Goal: Task Accomplishment & Management: Use online tool/utility

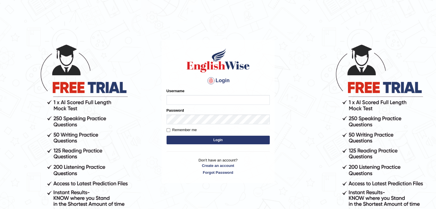
type input "0433826709"
click at [211, 141] on button "Login" at bounding box center [218, 140] width 103 height 9
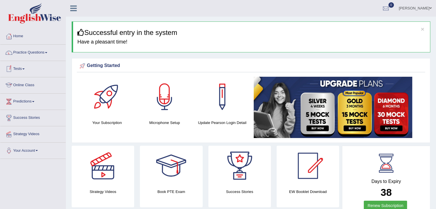
click at [20, 85] on link "Online Class" at bounding box center [32, 84] width 65 height 14
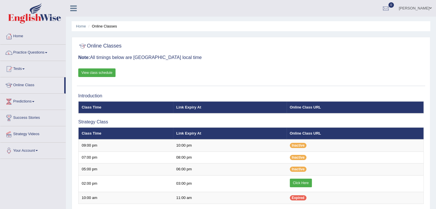
click at [18, 104] on link "Predictions" at bounding box center [32, 101] width 65 height 14
click at [30, 115] on link "Latest Predictions" at bounding box center [38, 115] width 54 height 10
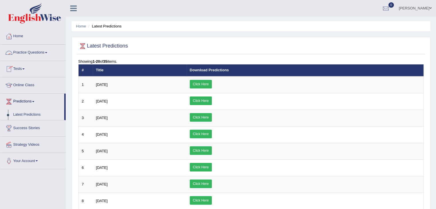
click at [25, 52] on link "Practice Questions" at bounding box center [32, 52] width 65 height 14
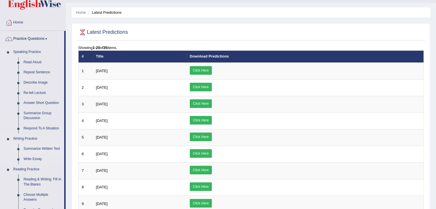
scroll to position [15, 0]
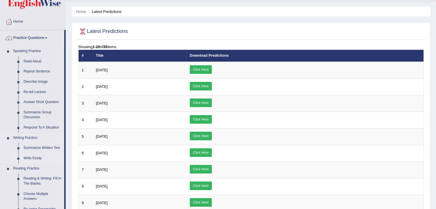
click at [33, 156] on link "Write Essay" at bounding box center [42, 159] width 43 height 10
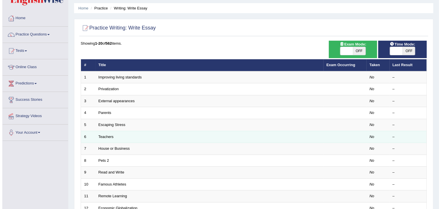
scroll to position [9, 0]
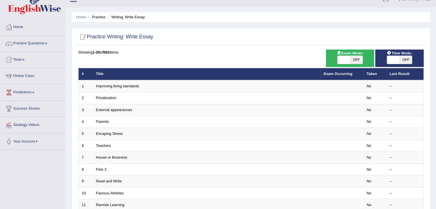
click at [358, 59] on span "OFF" at bounding box center [356, 60] width 13 height 8
checkbox input "true"
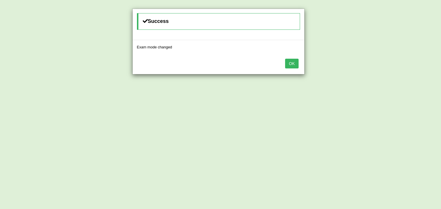
click at [287, 67] on button "OK" at bounding box center [291, 64] width 13 height 10
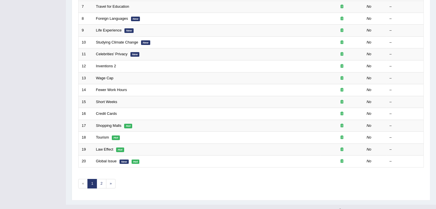
scroll to position [169, 0]
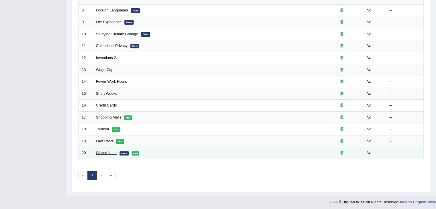
click at [106, 151] on link "Global Issue" at bounding box center [106, 153] width 21 height 4
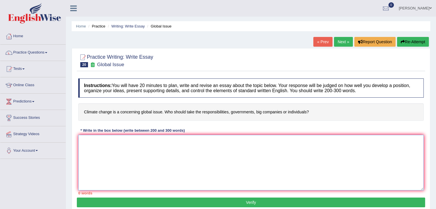
click at [123, 162] on textarea at bounding box center [251, 163] width 346 height 56
click at [111, 167] on textarea at bounding box center [251, 163] width 346 height 56
paste textarea "The increasing influence of [essay topic] on our lives has ignited numerous dis…"
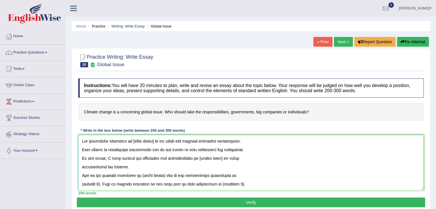
click at [154, 141] on textarea at bounding box center [251, 163] width 346 height 56
drag, startPoint x: 137, startPoint y: 157, endPoint x: 194, endPoint y: 159, distance: 57.4
click at [194, 159] on textarea at bounding box center [251, 163] width 346 height 56
click at [231, 159] on textarea at bounding box center [251, 163] width 346 height 56
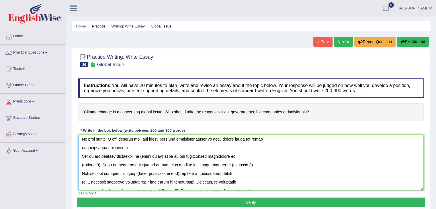
scroll to position [18, 0]
drag, startPoint x: 116, startPoint y: 157, endPoint x: 137, endPoint y: 156, distance: 20.4
click at [137, 156] on textarea at bounding box center [251, 163] width 346 height 56
click at [155, 156] on textarea at bounding box center [251, 163] width 346 height 56
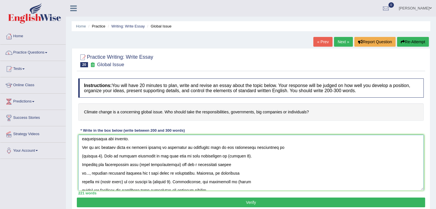
scroll to position [28, 0]
click at [99, 156] on textarea at bounding box center [251, 163] width 346 height 56
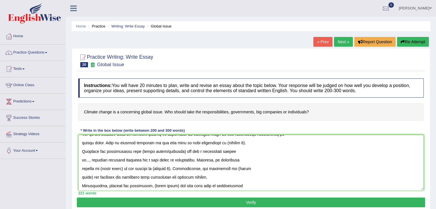
scroll to position [42, 0]
click at [232, 143] on textarea at bounding box center [251, 163] width 346 height 56
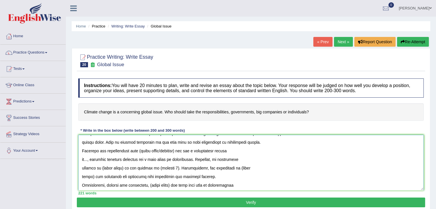
scroll to position [46, 0]
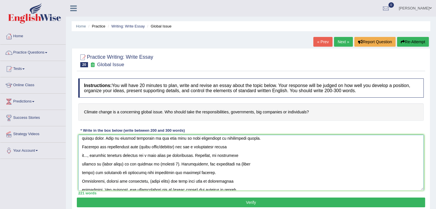
drag, startPoint x: 141, startPoint y: 148, endPoint x: 183, endPoint y: 147, distance: 42.5
click at [183, 147] on textarea at bounding box center [251, 163] width 346 height 56
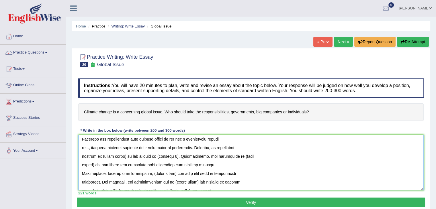
scroll to position [54, 0]
drag, startPoint x: 99, startPoint y: 157, endPoint x: 123, endPoint y: 153, distance: 24.7
click at [123, 153] on textarea at bounding box center [251, 163] width 346 height 56
drag, startPoint x: 170, startPoint y: 155, endPoint x: 153, endPoint y: 157, distance: 18.0
click at [153, 157] on textarea at bounding box center [251, 163] width 346 height 56
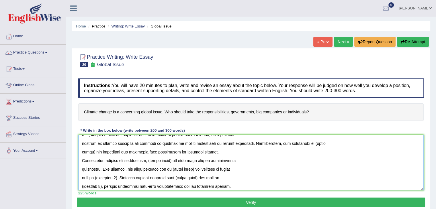
scroll to position [68, 0]
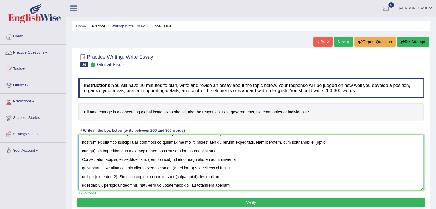
drag, startPoint x: 303, startPoint y: 143, endPoint x: 92, endPoint y: 154, distance: 210.9
click at [92, 154] on textarea at bounding box center [251, 163] width 346 height 56
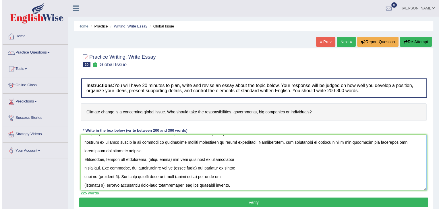
scroll to position [103, 0]
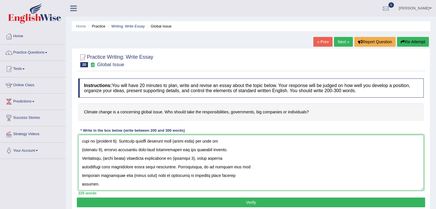
type textarea "The increasing influence of climate change is a concerning global issue on our …"
click at [137, 201] on button "Verify" at bounding box center [251, 203] width 349 height 10
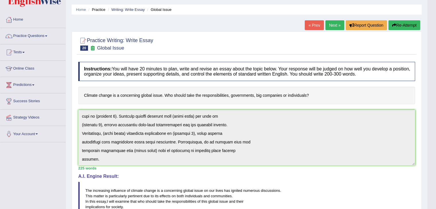
scroll to position [10, 0]
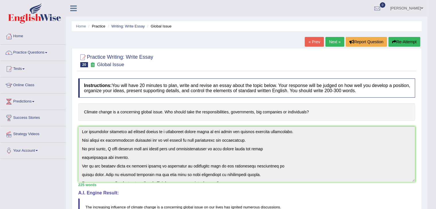
scroll to position [0, 0]
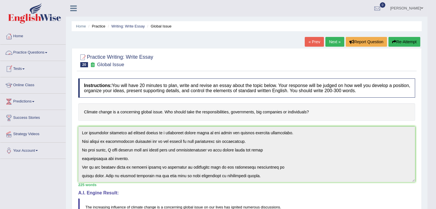
click at [19, 53] on link "Practice Questions" at bounding box center [32, 52] width 65 height 14
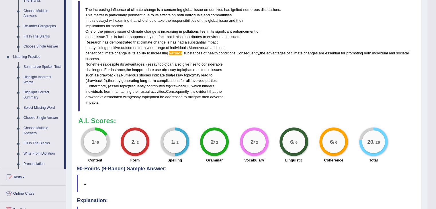
scroll to position [256, 0]
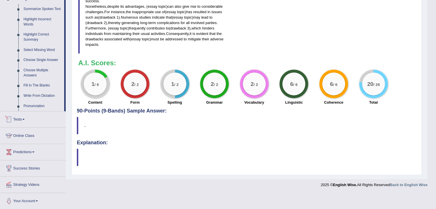
click at [19, 118] on link "Tests" at bounding box center [32, 119] width 65 height 14
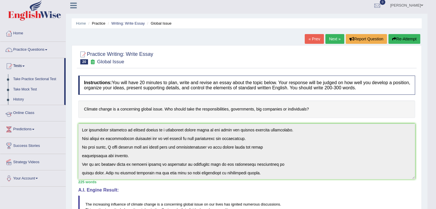
scroll to position [0, 0]
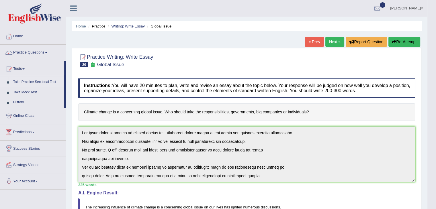
click at [29, 81] on link "Take Practice Sectional Test" at bounding box center [38, 82] width 54 height 10
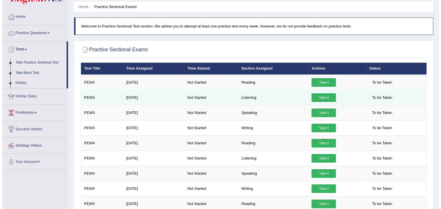
scroll to position [39, 0]
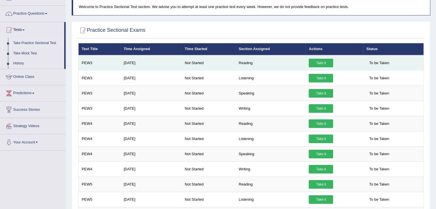
click at [324, 63] on link "Take it" at bounding box center [321, 63] width 24 height 9
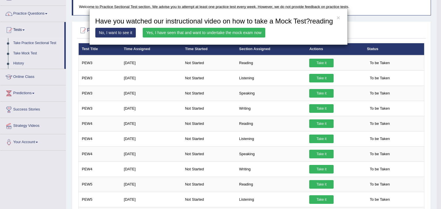
click at [163, 32] on link "Yes, I have seen that and want to undertake the mock exam now" at bounding box center [204, 33] width 123 height 10
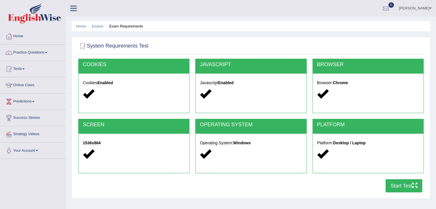
click at [395, 189] on button "Start Test" at bounding box center [404, 186] width 37 height 13
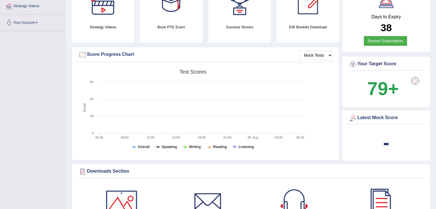
scroll to position [129, 0]
click at [312, 56] on select "Mock Tests" at bounding box center [316, 55] width 34 height 10
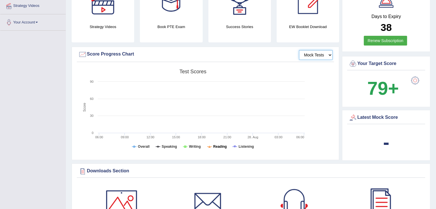
click at [217, 147] on tspan "Reading" at bounding box center [219, 147] width 13 height 4
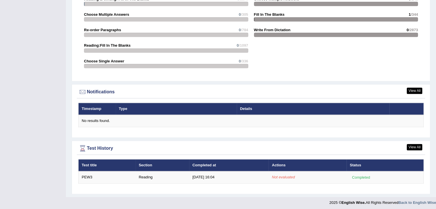
scroll to position [618, 0]
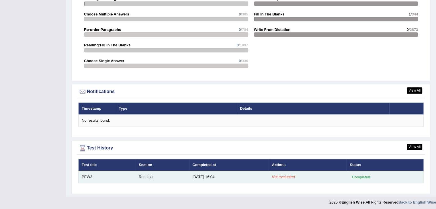
click at [283, 172] on td "Not evaluated" at bounding box center [308, 177] width 78 height 12
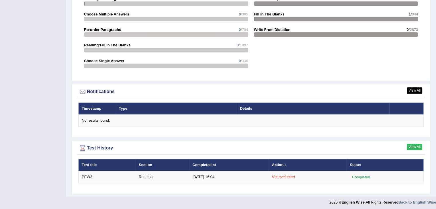
click at [412, 144] on link "View All" at bounding box center [414, 147] width 15 height 6
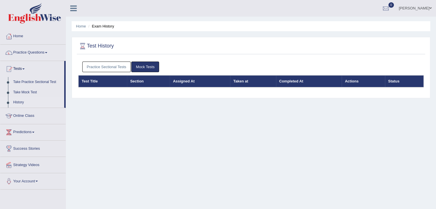
click at [21, 101] on link "History" at bounding box center [38, 103] width 54 height 10
click at [105, 62] on link "Practice Sectional Tests" at bounding box center [106, 67] width 49 height 11
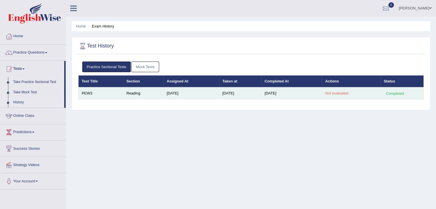
click at [123, 93] on td "Reading" at bounding box center [143, 94] width 40 height 12
click at [135, 93] on td "Reading" at bounding box center [143, 94] width 40 height 12
click at [334, 94] on em "Not evaluated" at bounding box center [336, 93] width 23 height 4
click at [390, 94] on div "Completed" at bounding box center [395, 94] width 22 height 6
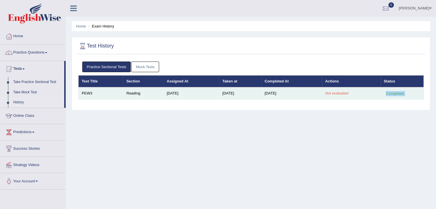
click at [390, 94] on div "Completed" at bounding box center [395, 94] width 22 height 6
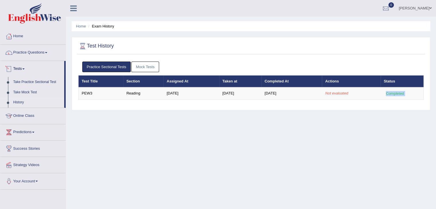
click at [17, 67] on link "Tests" at bounding box center [32, 68] width 64 height 14
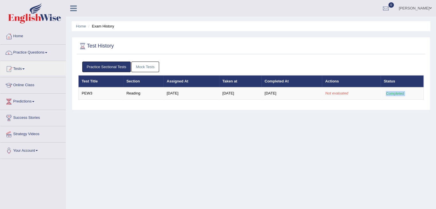
click at [23, 103] on link "Predictions" at bounding box center [32, 101] width 65 height 14
click at [18, 68] on link "Tests" at bounding box center [32, 68] width 65 height 14
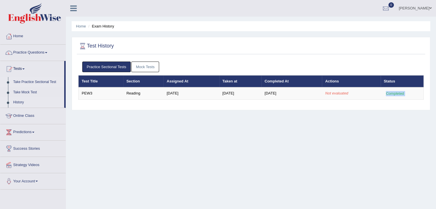
click at [20, 81] on link "Take Practice Sectional Test" at bounding box center [38, 82] width 54 height 10
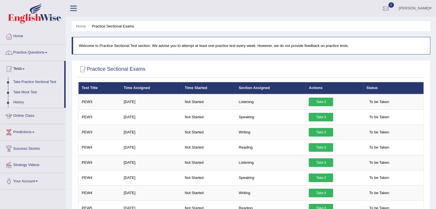
click at [15, 100] on link "History" at bounding box center [38, 103] width 54 height 10
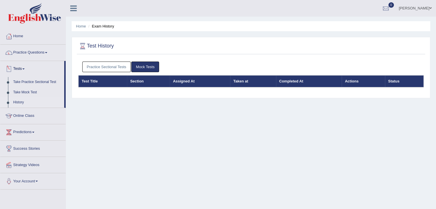
click at [99, 64] on link "Practice Sectional Tests" at bounding box center [106, 67] width 49 height 11
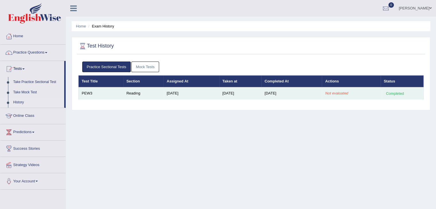
click at [147, 91] on td "Reading" at bounding box center [143, 94] width 40 height 12
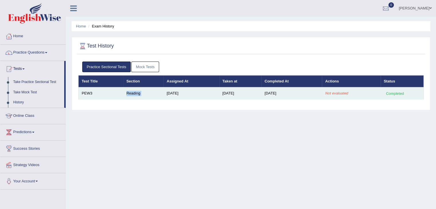
click at [147, 91] on td "Reading" at bounding box center [143, 94] width 40 height 12
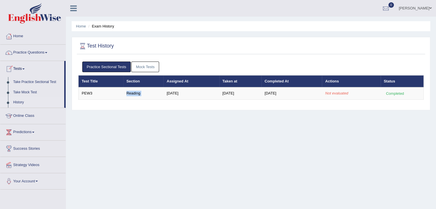
click at [23, 37] on link "Home" at bounding box center [32, 35] width 65 height 14
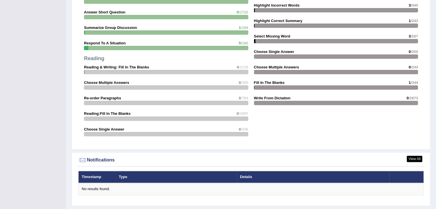
scroll to position [618, 0]
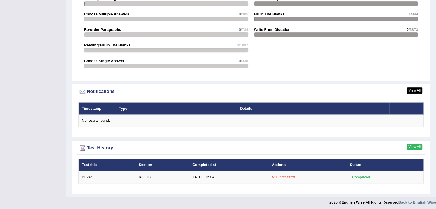
click at [415, 146] on link "View All" at bounding box center [414, 147] width 15 height 6
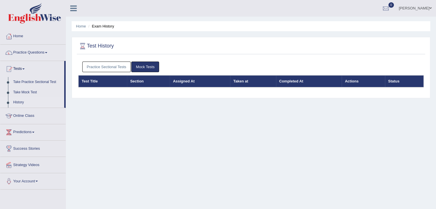
click at [102, 69] on link "Practice Sectional Tests" at bounding box center [106, 67] width 49 height 11
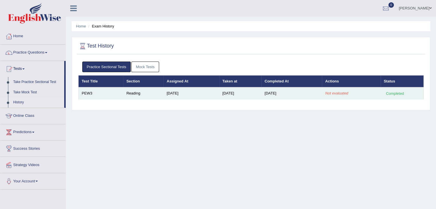
click at [275, 94] on td "[DATE]" at bounding box center [292, 94] width 61 height 12
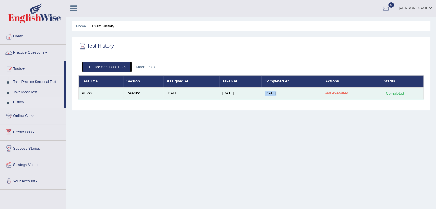
click at [275, 94] on td "[DATE]" at bounding box center [292, 94] width 61 height 12
click at [275, 94] on td "Aug 28, 2025" at bounding box center [292, 94] width 61 height 12
click at [83, 94] on td "PEW3" at bounding box center [101, 94] width 45 height 12
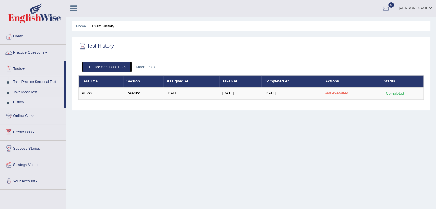
click at [15, 81] on link "Take Practice Sectional Test" at bounding box center [38, 82] width 54 height 10
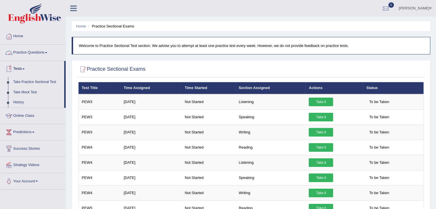
click at [32, 80] on link "Take Practice Sectional Test" at bounding box center [38, 82] width 54 height 10
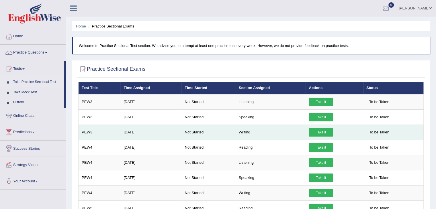
click at [329, 133] on link "Take it" at bounding box center [321, 132] width 24 height 9
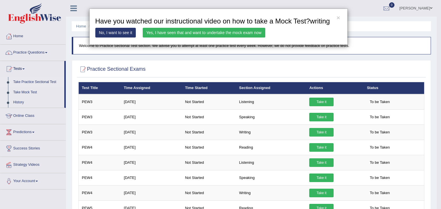
click at [215, 32] on link "Yes, I have seen that and want to undertake the mock exam now" at bounding box center [204, 33] width 123 height 10
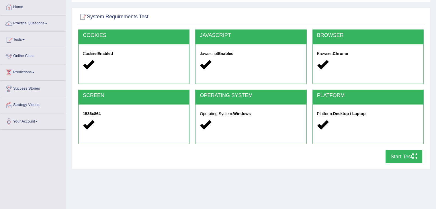
scroll to position [29, 0]
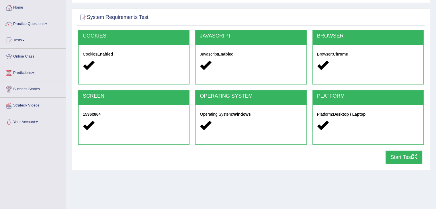
click at [403, 155] on button "Start Test" at bounding box center [404, 157] width 37 height 13
click at [24, 41] on link "Tests" at bounding box center [32, 39] width 65 height 14
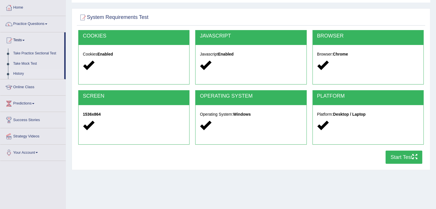
click at [26, 74] on link "History" at bounding box center [38, 74] width 54 height 10
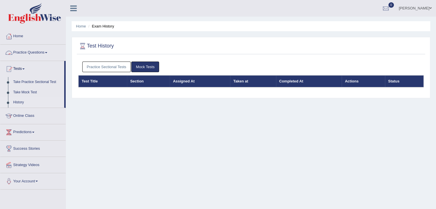
click at [105, 68] on link "Practice Sectional Tests" at bounding box center [106, 67] width 49 height 11
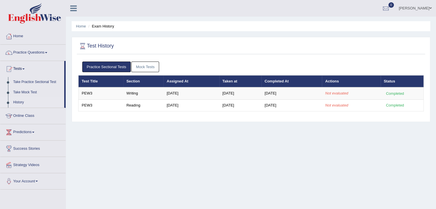
click at [23, 99] on link "History" at bounding box center [38, 103] width 54 height 10
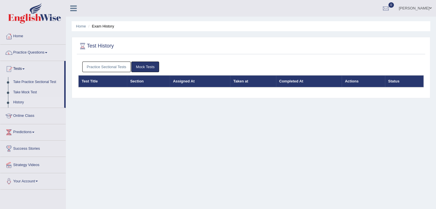
click at [108, 64] on link "Practice Sectional Tests" at bounding box center [106, 67] width 49 height 11
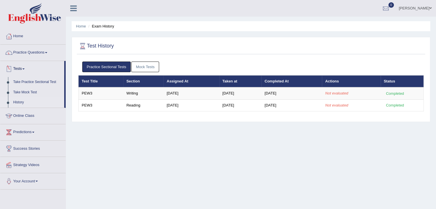
click at [20, 101] on link "History" at bounding box center [38, 103] width 54 height 10
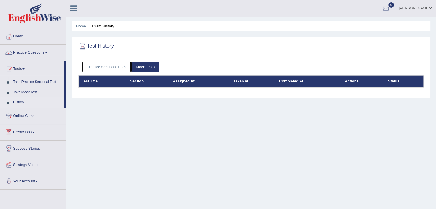
click at [121, 66] on link "Practice Sectional Tests" at bounding box center [106, 67] width 49 height 11
